Goal: Participate in discussion

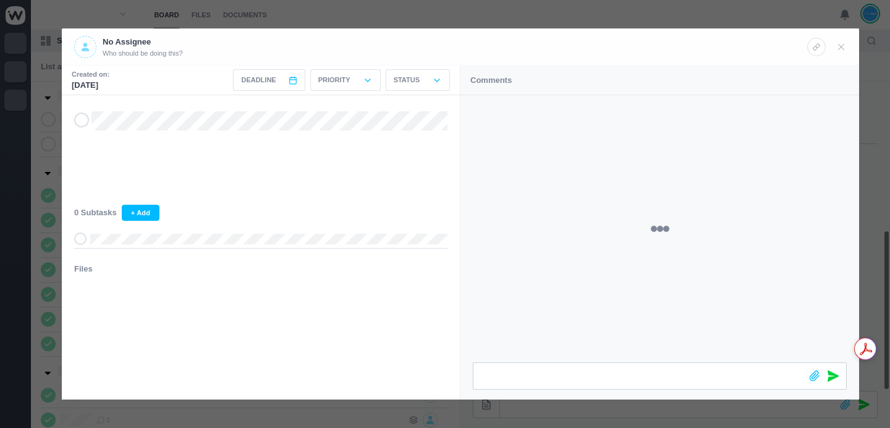
scroll to position [344, 0]
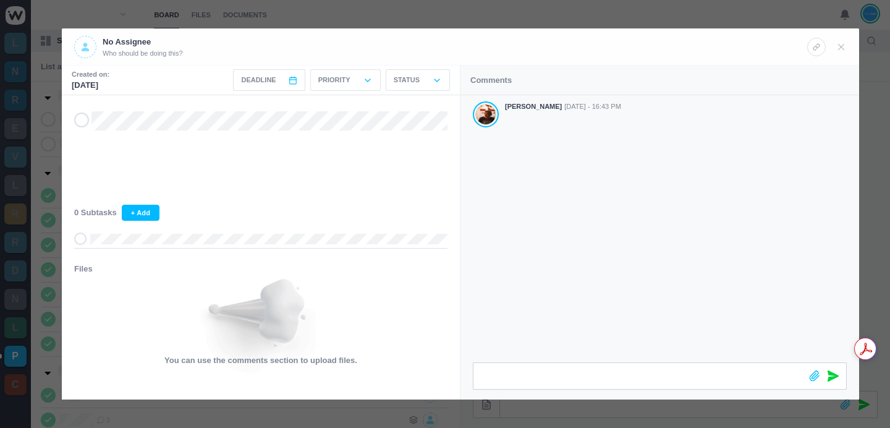
click at [658, 214] on div "[PERSON_NAME] [DATE] - 16:43 PM" at bounding box center [660, 228] width 399 height 267
click at [46, 343] on div at bounding box center [445, 214] width 890 height 428
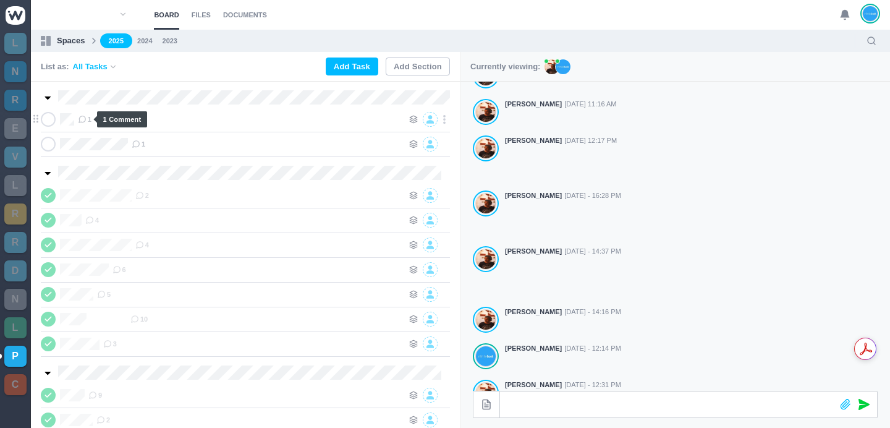
click at [83, 118] on icon at bounding box center [82, 119] width 9 height 9
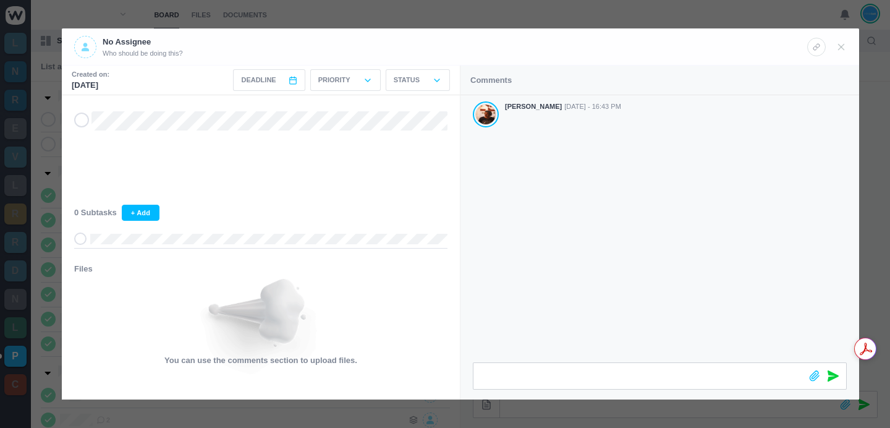
click at [650, 210] on div "[PERSON_NAME] [DATE] - 16:43 PM" at bounding box center [660, 228] width 399 height 267
click at [620, 14] on div at bounding box center [445, 214] width 890 height 428
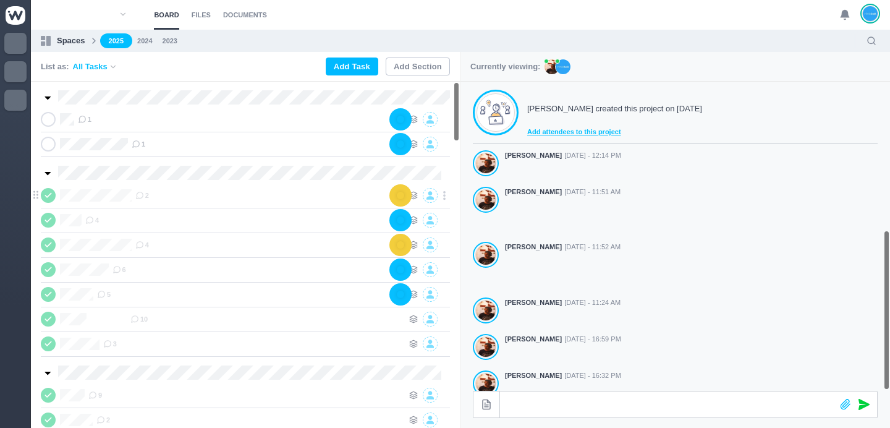
scroll to position [344, 0]
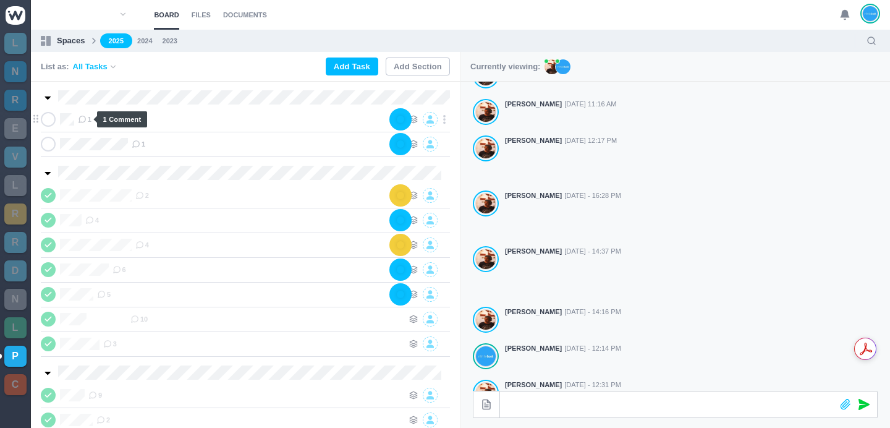
click at [83, 117] on icon at bounding box center [82, 119] width 9 height 9
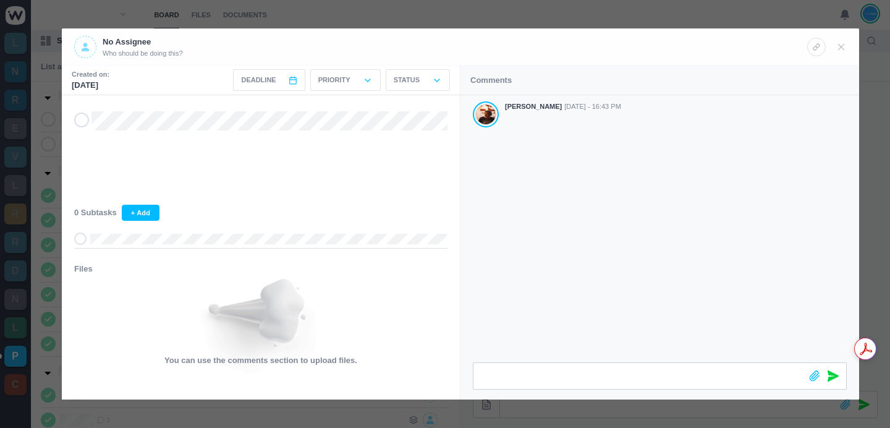
click at [658, 227] on div "[PERSON_NAME] [DATE] - 16:43 PM" at bounding box center [660, 228] width 399 height 267
click at [473, 17] on div at bounding box center [445, 214] width 890 height 428
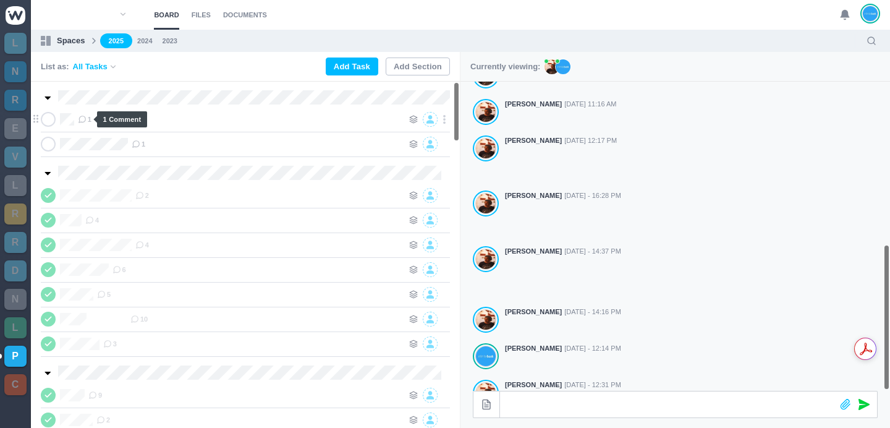
click at [88, 123] on span "1" at bounding box center [85, 119] width 14 height 10
